Goal: Obtain resource: Obtain resource

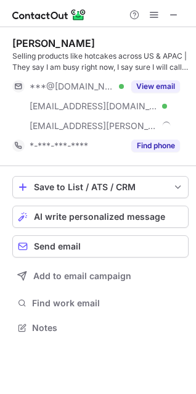
scroll to position [319, 196]
click at [173, 17] on span at bounding box center [174, 15] width 10 height 10
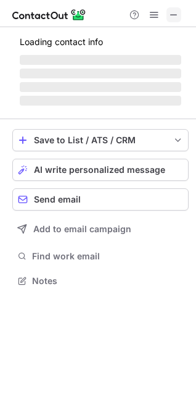
scroll to position [299, 196]
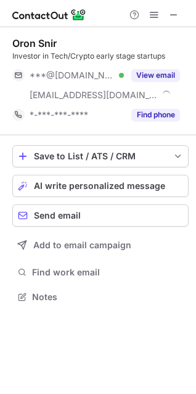
scroll to position [288, 196]
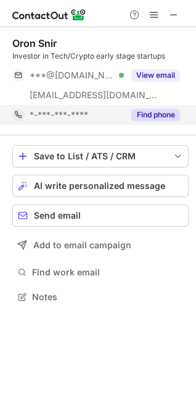
click at [149, 117] on button "Find phone" at bounding box center [155, 115] width 49 height 12
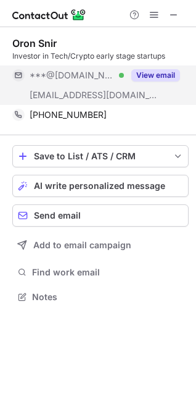
click at [162, 78] on button "View email" at bounding box center [155, 75] width 49 height 12
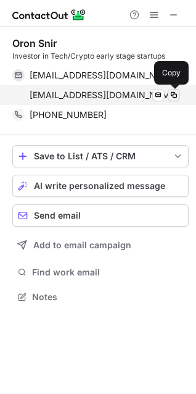
click at [178, 97] on span at bounding box center [174, 95] width 10 height 10
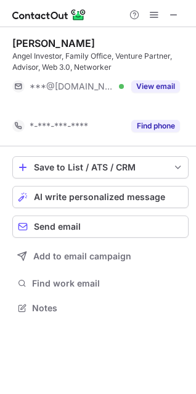
scroll to position [279, 196]
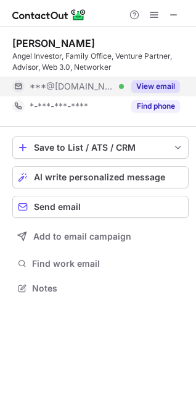
click at [163, 85] on button "View email" at bounding box center [155, 86] width 49 height 12
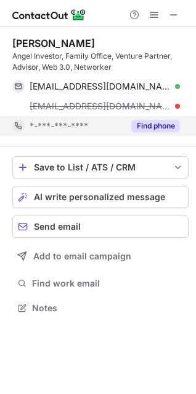
click at [163, 118] on div "Find phone" at bounding box center [152, 126] width 56 height 20
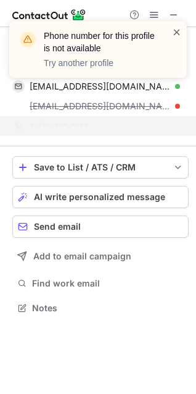
click at [177, 33] on span at bounding box center [177, 32] width 10 height 12
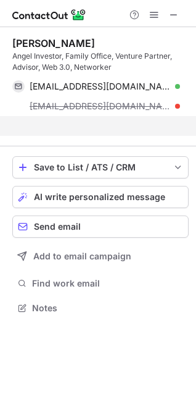
scroll to position [279, 196]
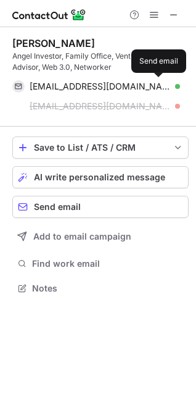
click at [152, 83] on button at bounding box center [158, 86] width 12 height 12
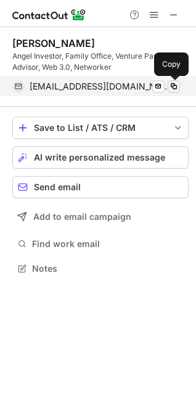
scroll to position [260, 196]
click at [175, 85] on span at bounding box center [174, 86] width 10 height 10
click at [176, 88] on span at bounding box center [174, 86] width 10 height 10
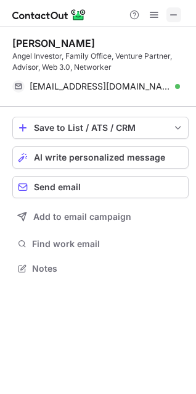
click at [173, 16] on span at bounding box center [174, 15] width 10 height 10
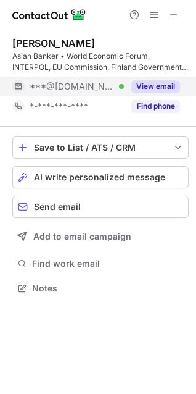
scroll to position [279, 196]
click at [165, 81] on button "View email" at bounding box center [155, 86] width 49 height 12
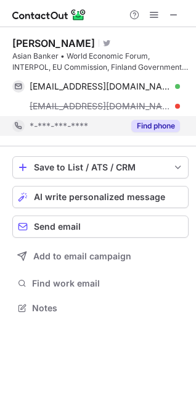
scroll to position [299, 196]
click at [165, 102] on span "kchatterjee@theasianbanker.com" at bounding box center [100, 106] width 141 height 11
click at [165, 118] on div "Find phone" at bounding box center [152, 126] width 56 height 20
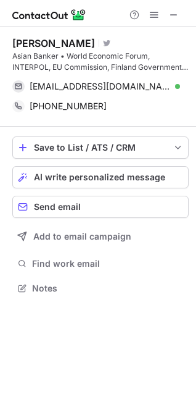
scroll to position [279, 196]
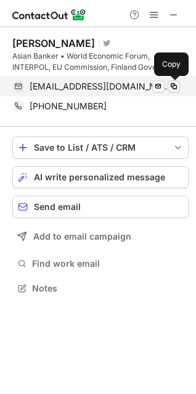
click at [171, 87] on span at bounding box center [174, 86] width 10 height 10
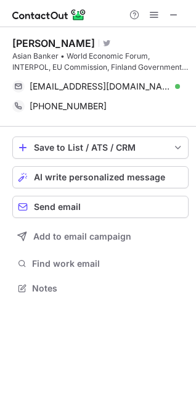
scroll to position [240, 196]
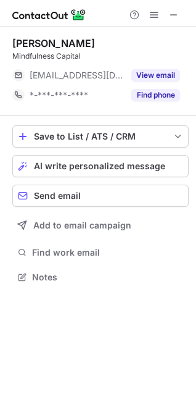
scroll to position [268, 196]
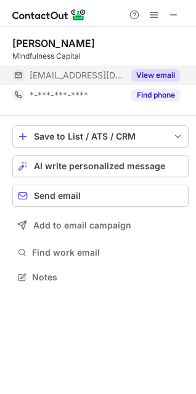
click at [144, 72] on button "View email" at bounding box center [155, 75] width 49 height 12
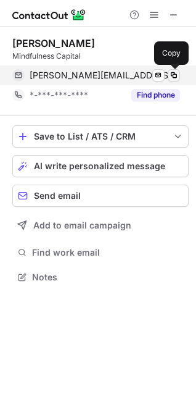
click at [178, 75] on span at bounding box center [174, 75] width 10 height 10
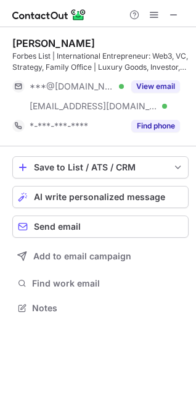
scroll to position [299, 196]
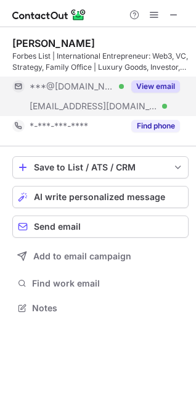
click at [154, 87] on button "View email" at bounding box center [155, 86] width 49 height 12
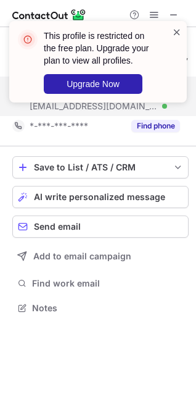
click at [175, 31] on span at bounding box center [177, 32] width 10 height 12
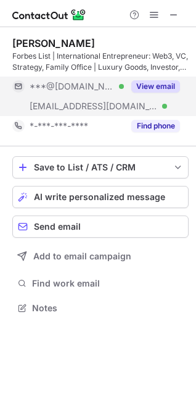
click at [157, 79] on div "View email" at bounding box center [152, 86] width 56 height 20
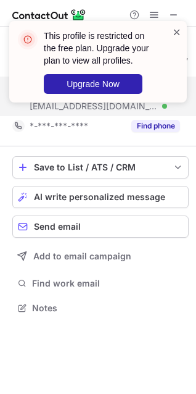
click at [172, 31] on span at bounding box center [177, 32] width 10 height 12
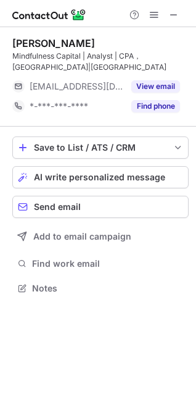
scroll to position [279, 196]
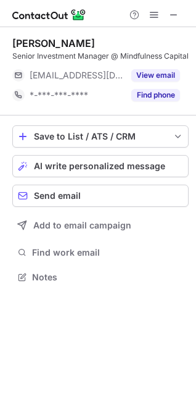
scroll to position [279, 196]
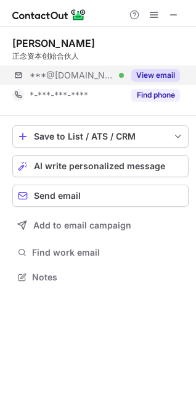
scroll to position [268, 196]
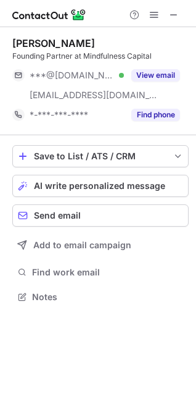
scroll to position [288, 196]
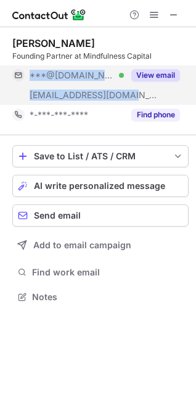
drag, startPoint x: 139, startPoint y: 97, endPoint x: 127, endPoint y: 94, distance: 12.1
click at [127, 94] on div "***@gmail.com Verified ***@mindfulnesscap.com View email" at bounding box center [100, 84] width 176 height 39
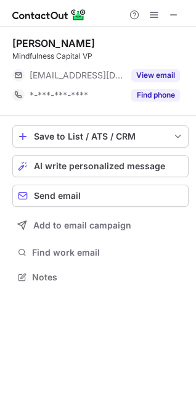
scroll to position [268, 196]
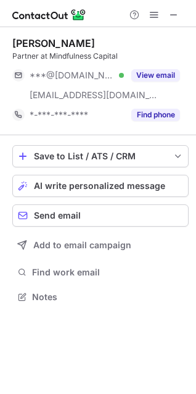
scroll to position [288, 196]
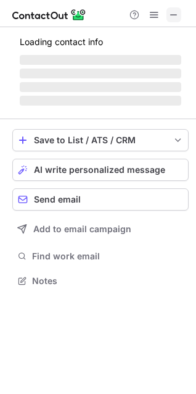
scroll to position [299, 196]
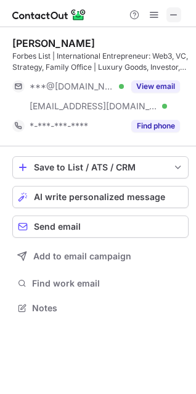
click at [174, 19] on span at bounding box center [174, 15] width 10 height 10
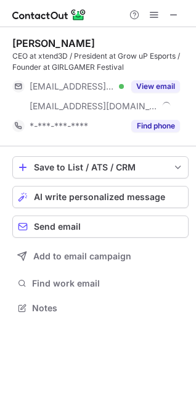
scroll to position [299, 196]
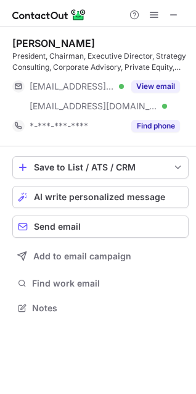
scroll to position [299, 196]
click at [176, 14] on span at bounding box center [174, 15] width 10 height 10
